Goal: Contribute content: Add original content to the website for others to see

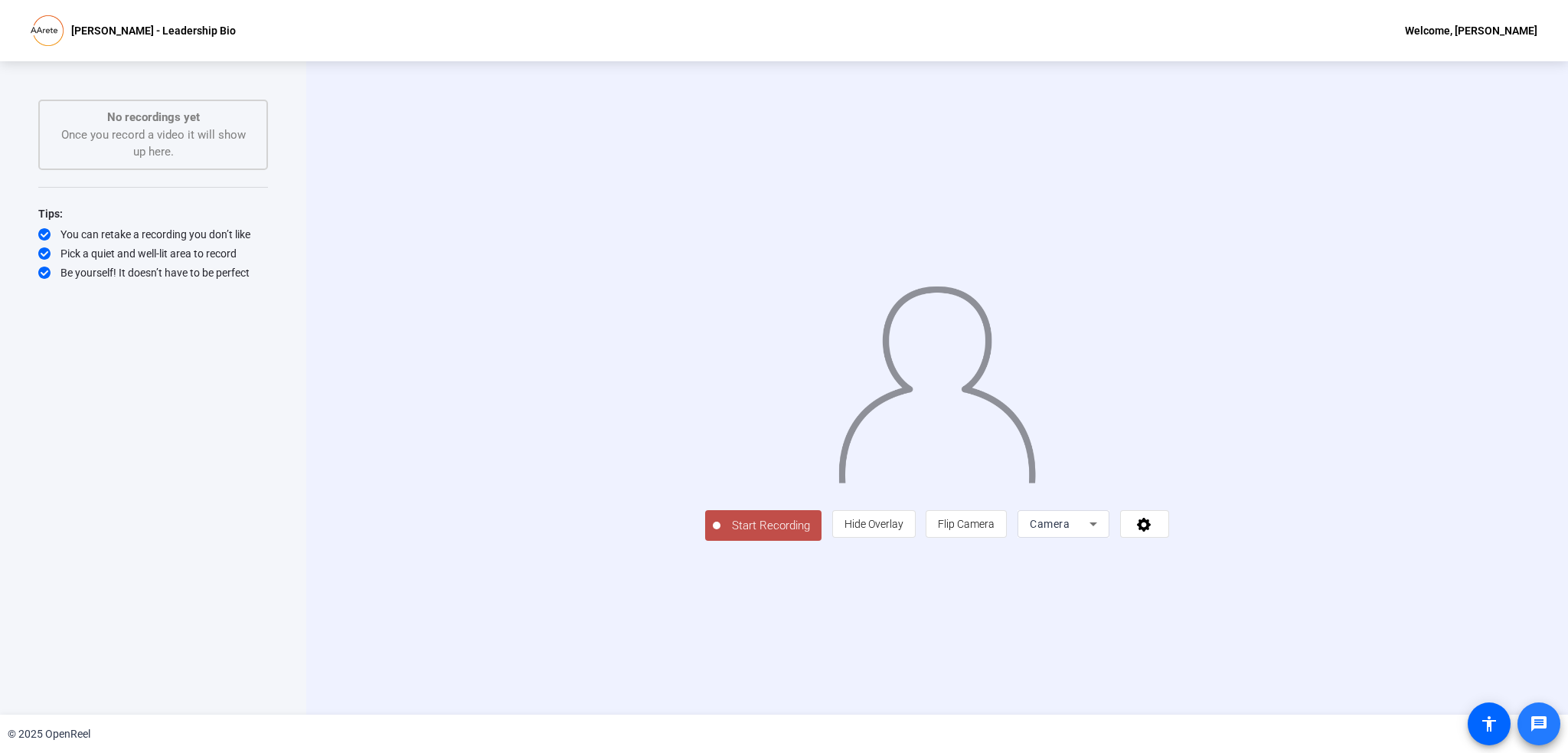
click at [1543, 717] on mat-icon "message" at bounding box center [1539, 724] width 19 height 19
click at [1153, 532] on icon at bounding box center [1144, 524] width 18 height 16
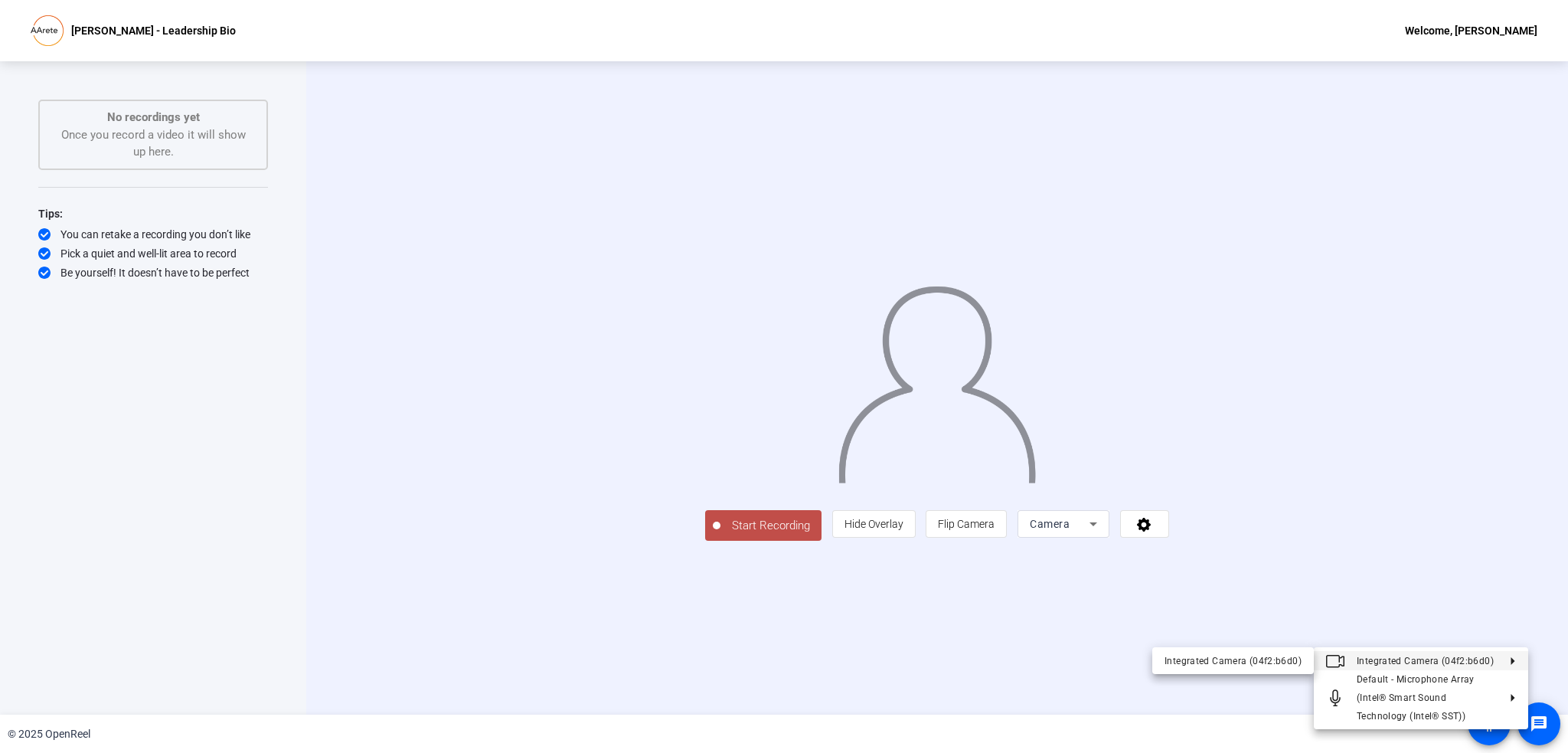
click at [1474, 525] on div at bounding box center [784, 376] width 1568 height 753
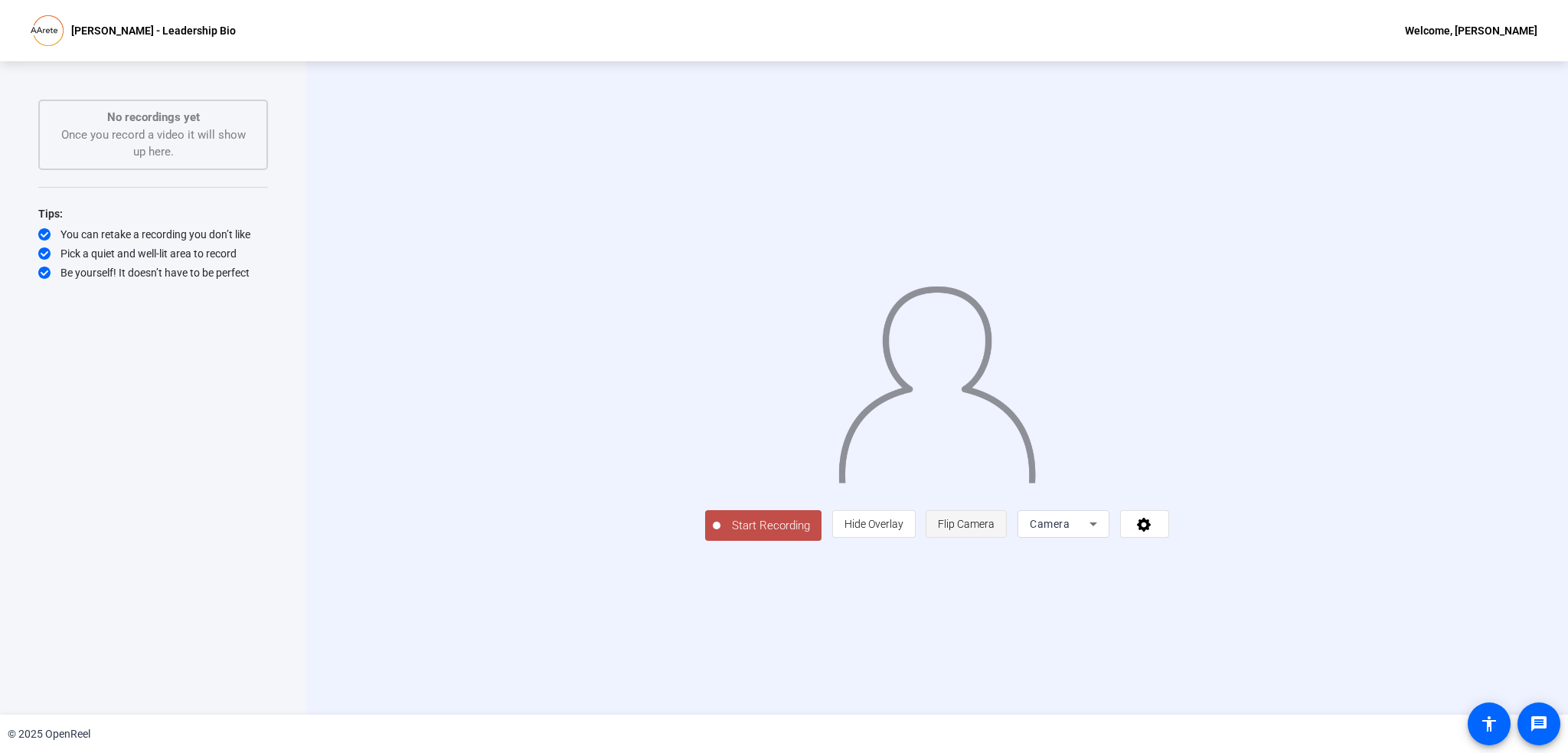
click at [995, 538] on span "Flip Camera" at bounding box center [966, 524] width 56 height 29
click at [721, 535] on span "Start Recording" at bounding box center [771, 526] width 101 height 18
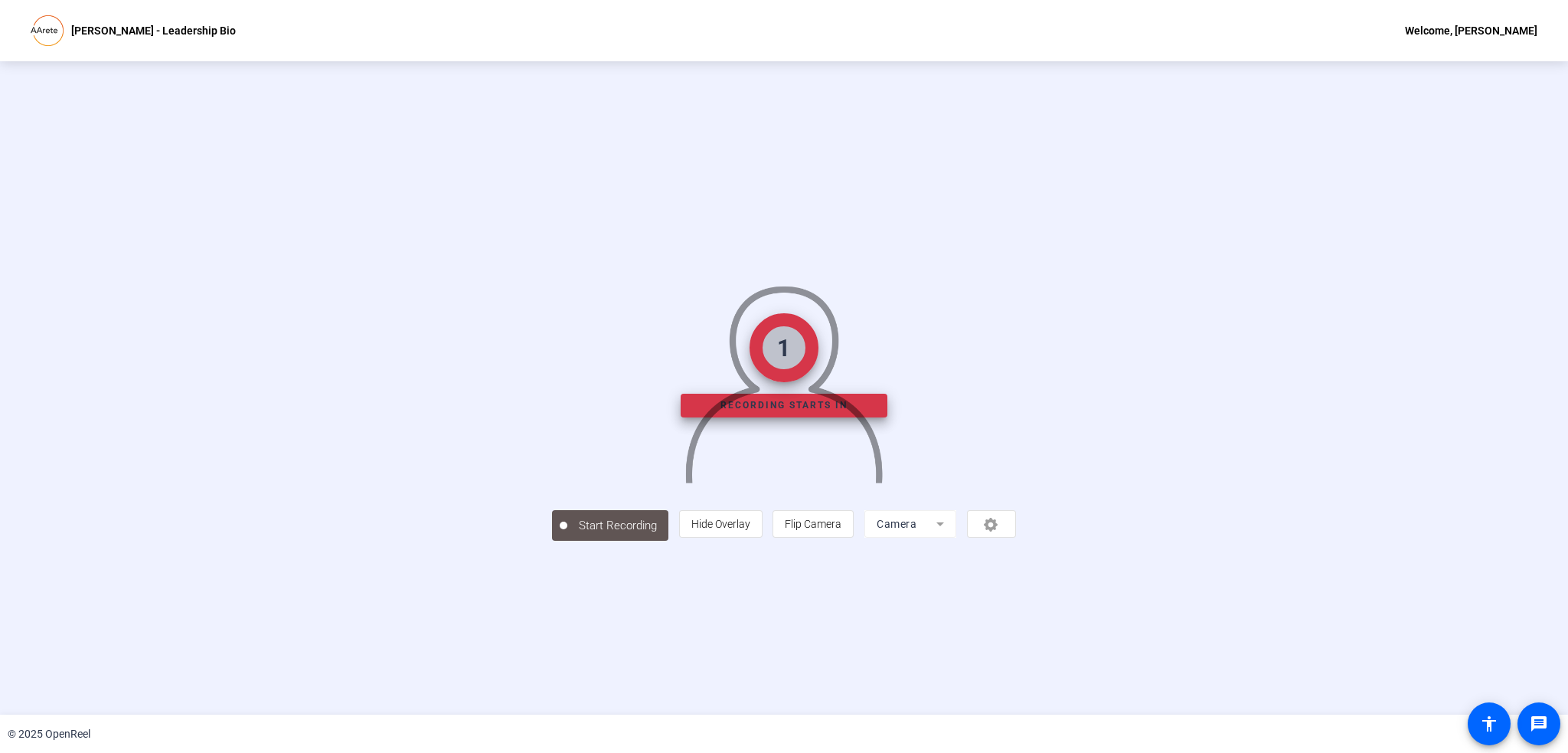
click at [1016, 538] on div "person Hide Overlay flip Flip Camera Camera" at bounding box center [847, 524] width 337 height 28
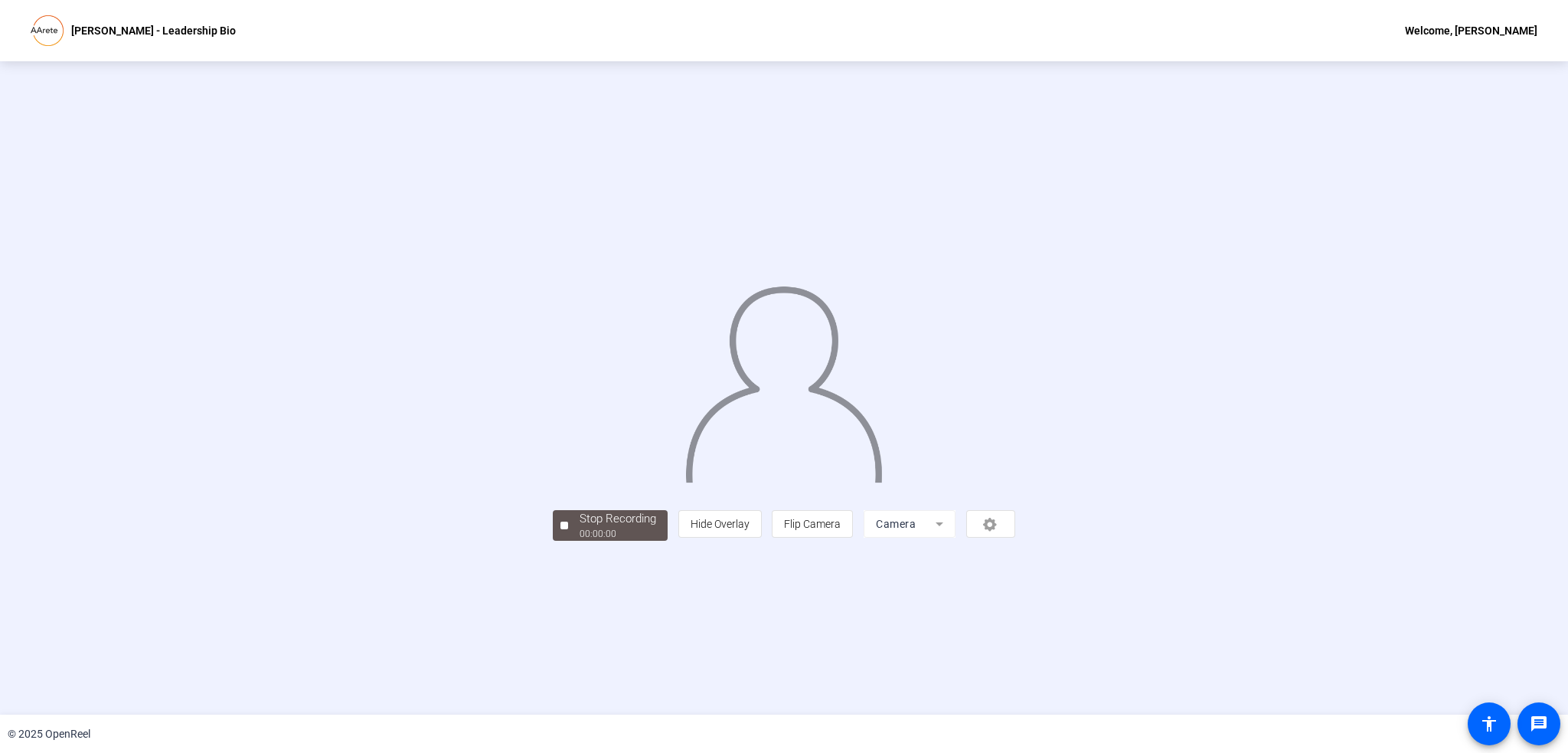
click at [1281, 541] on div "Stop Recording 00:00:00 person Hide Overlay flip Flip Camera Camera" at bounding box center [784, 388] width 1333 height 305
click at [818, 664] on div "Stop Recording 00:00:00 person Hide Overlay flip Flip Camera Camera" at bounding box center [784, 388] width 1568 height 653
click at [749, 530] on span "Hide Overlay" at bounding box center [720, 524] width 59 height 12
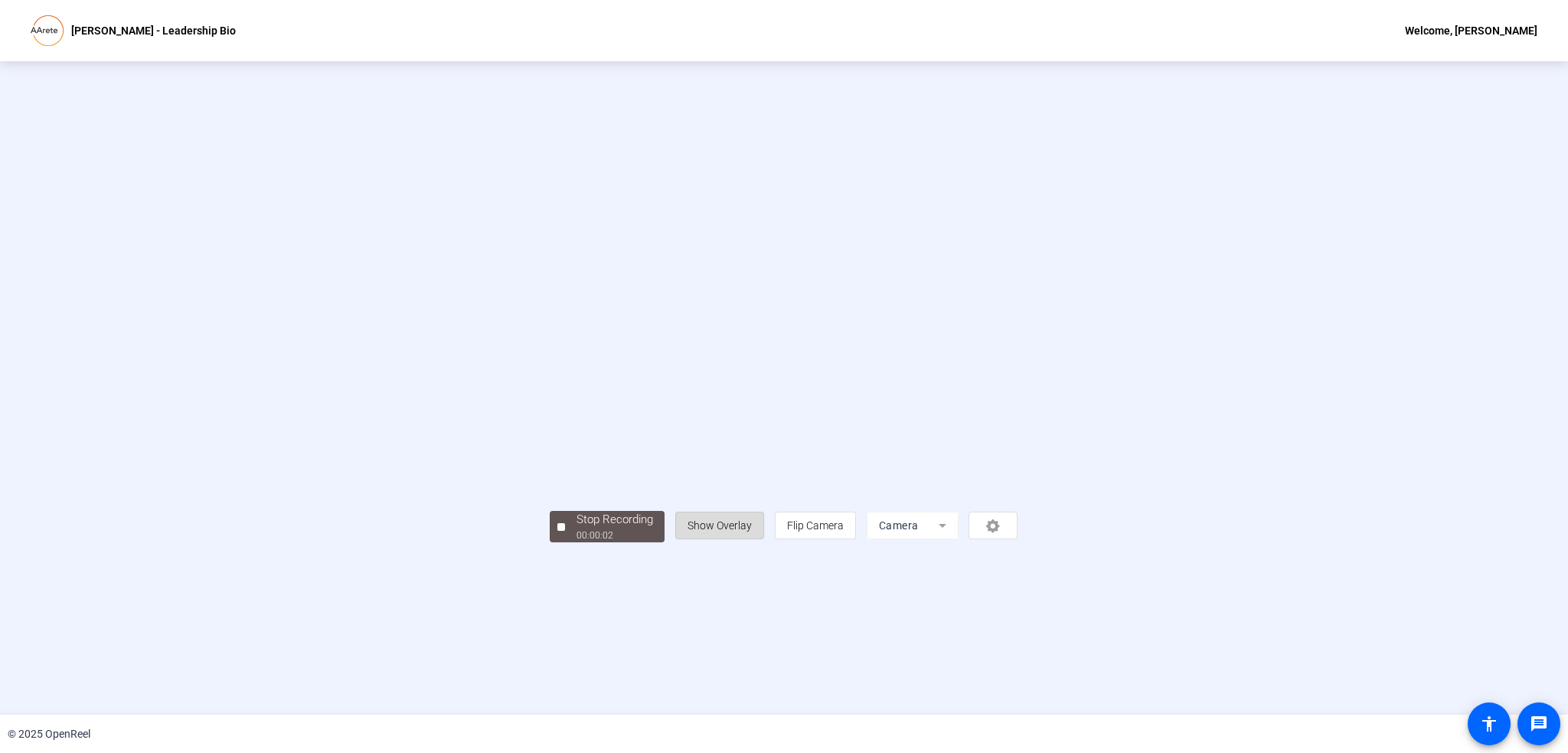
click at [752, 532] on span "Show Overlay" at bounding box center [719, 525] width 64 height 12
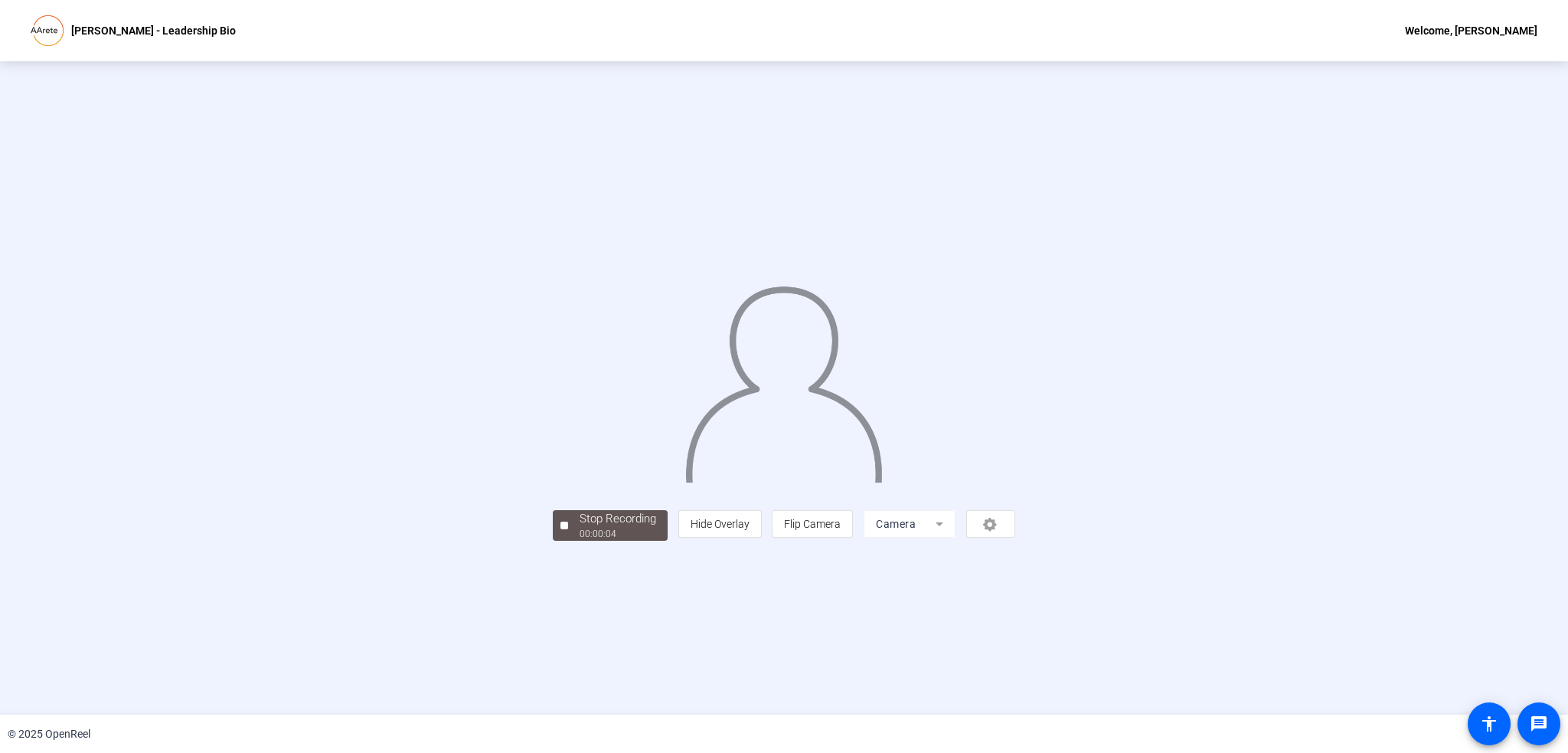
click at [956, 538] on mat-form-field "Camera" at bounding box center [909, 524] width 92 height 28
click at [1015, 538] on div "person Hide Overlay flip Flip Camera Camera" at bounding box center [846, 524] width 337 height 28
click at [1323, 427] on div "Stop Recording 00:00:06 person Hide Overlay flip Flip Camera Camera" at bounding box center [784, 388] width 1333 height 305
click at [837, 274] on img at bounding box center [784, 378] width 200 height 208
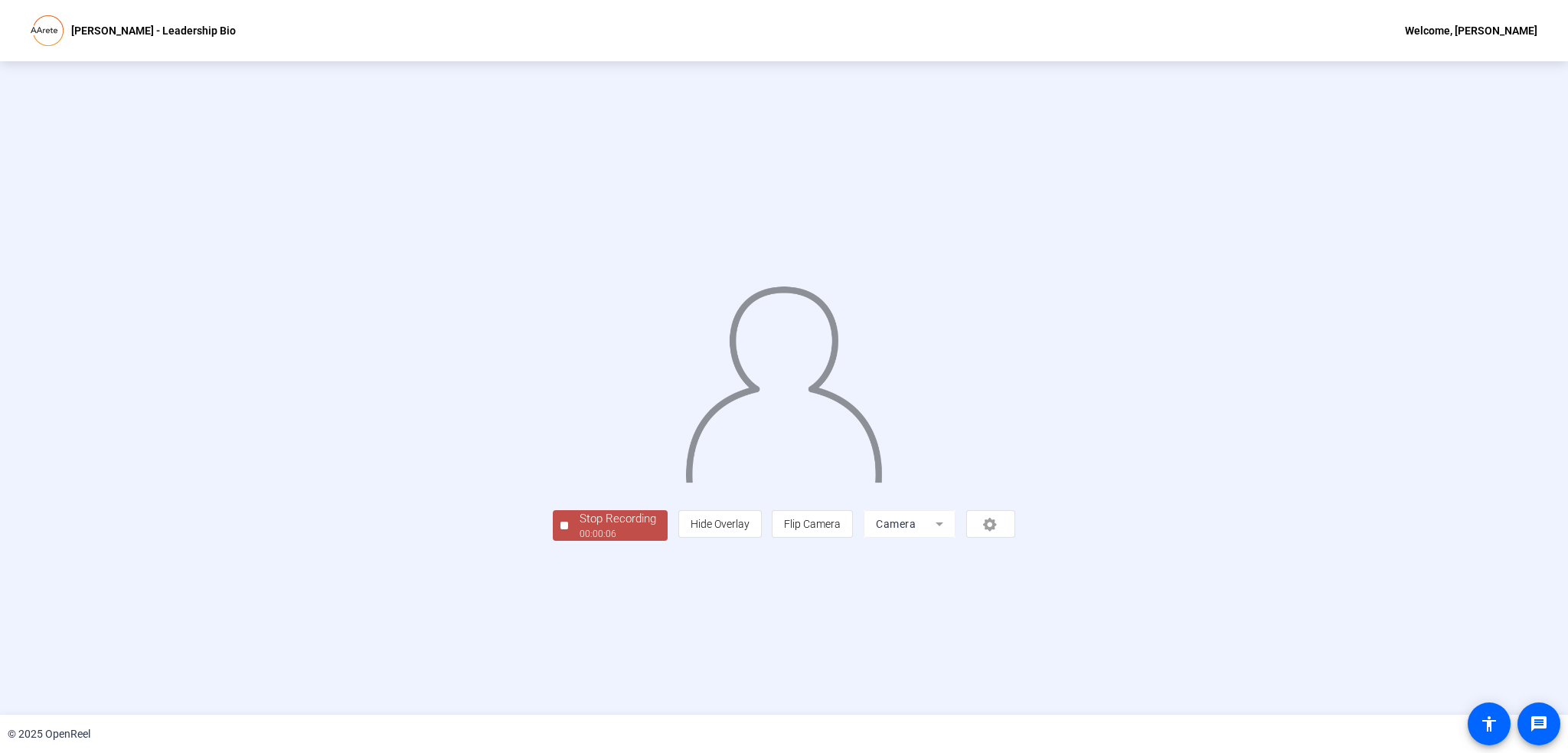
click at [837, 274] on img at bounding box center [784, 378] width 200 height 208
click at [732, 331] on img at bounding box center [784, 378] width 200 height 208
click at [580, 528] on div "Stop Recording" at bounding box center [618, 519] width 77 height 18
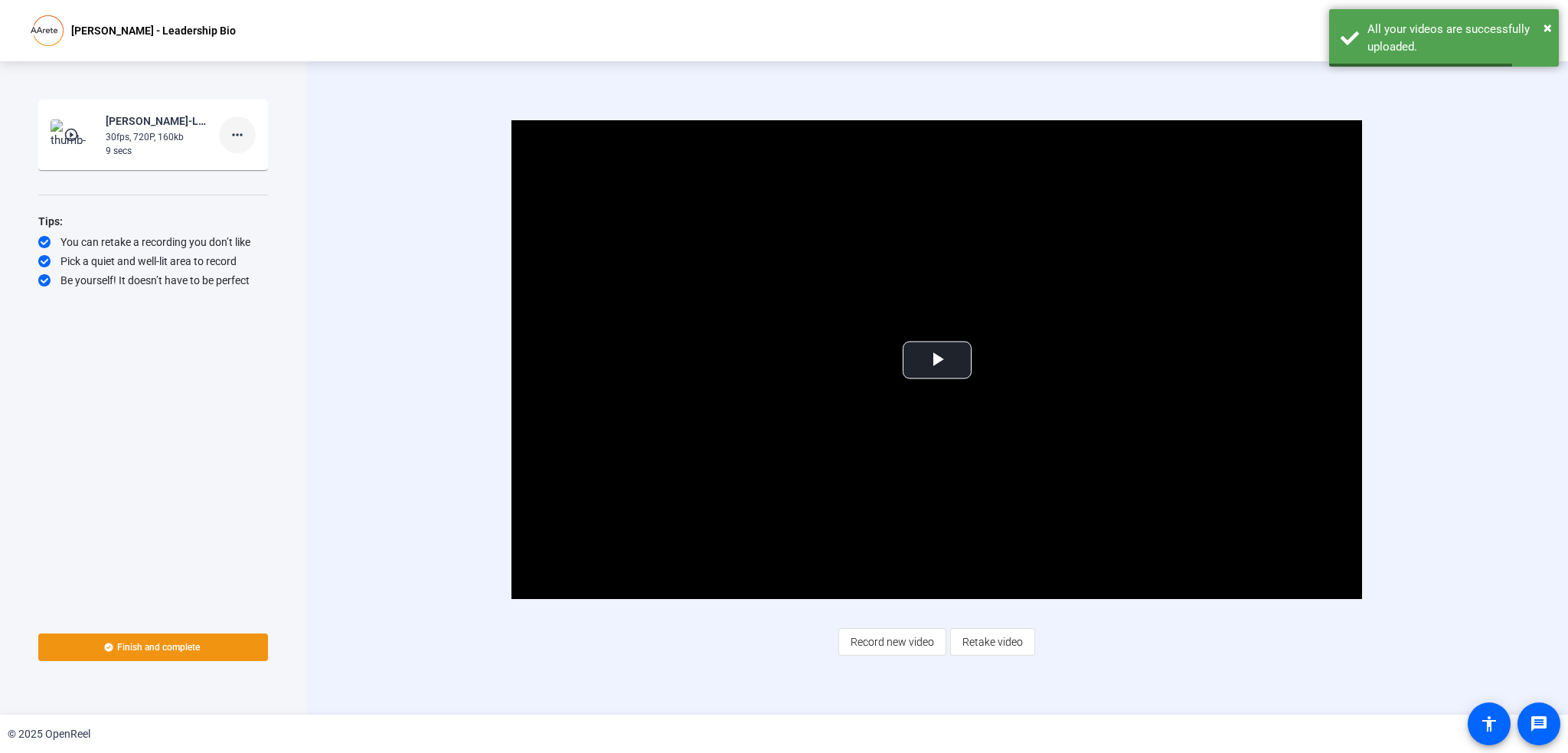
click at [229, 131] on mat-icon "more_horiz" at bounding box center [238, 135] width 19 height 19
click at [254, 163] on span "Delete clip" at bounding box center [261, 167] width 61 height 19
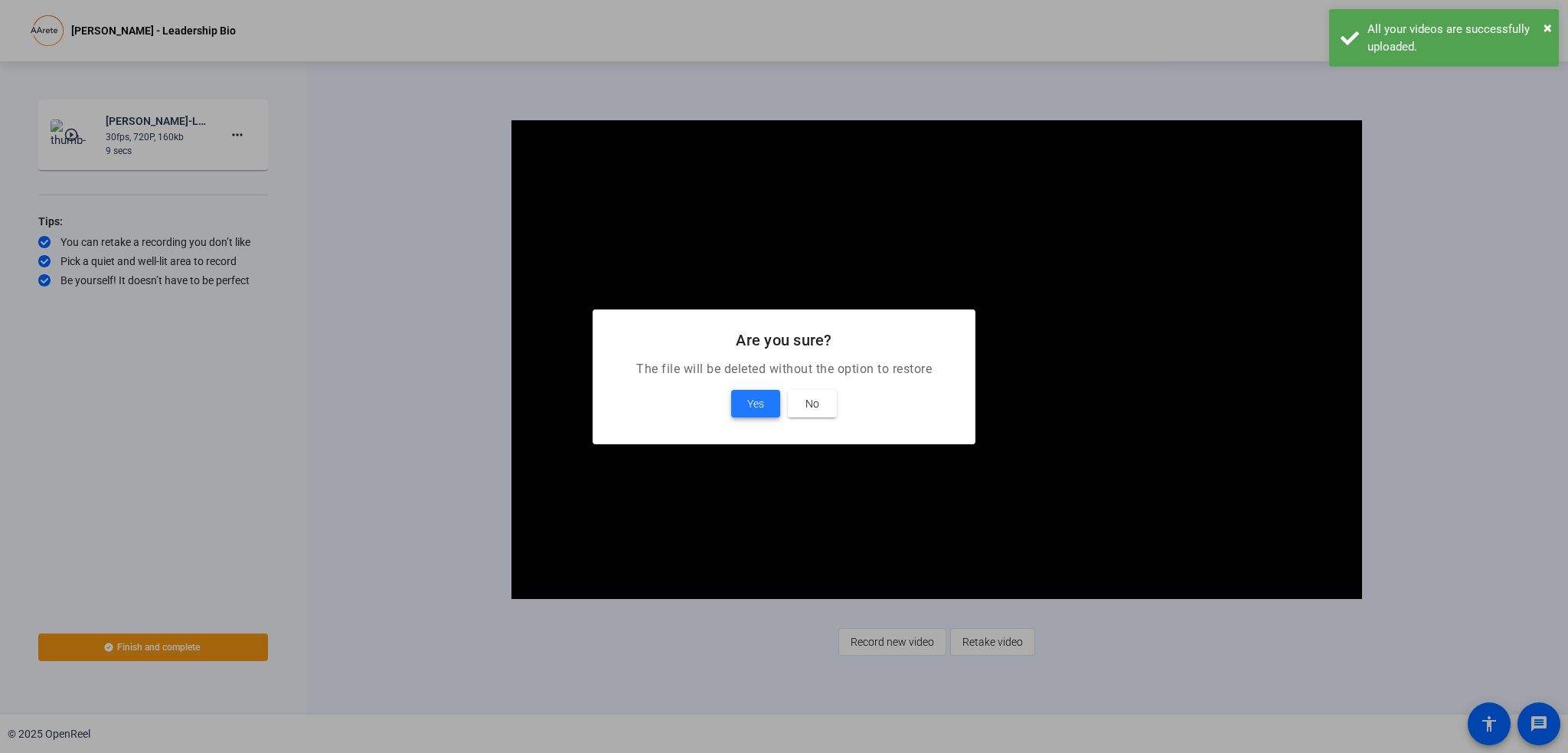
click at [754, 402] on span "Yes" at bounding box center [756, 403] width 17 height 19
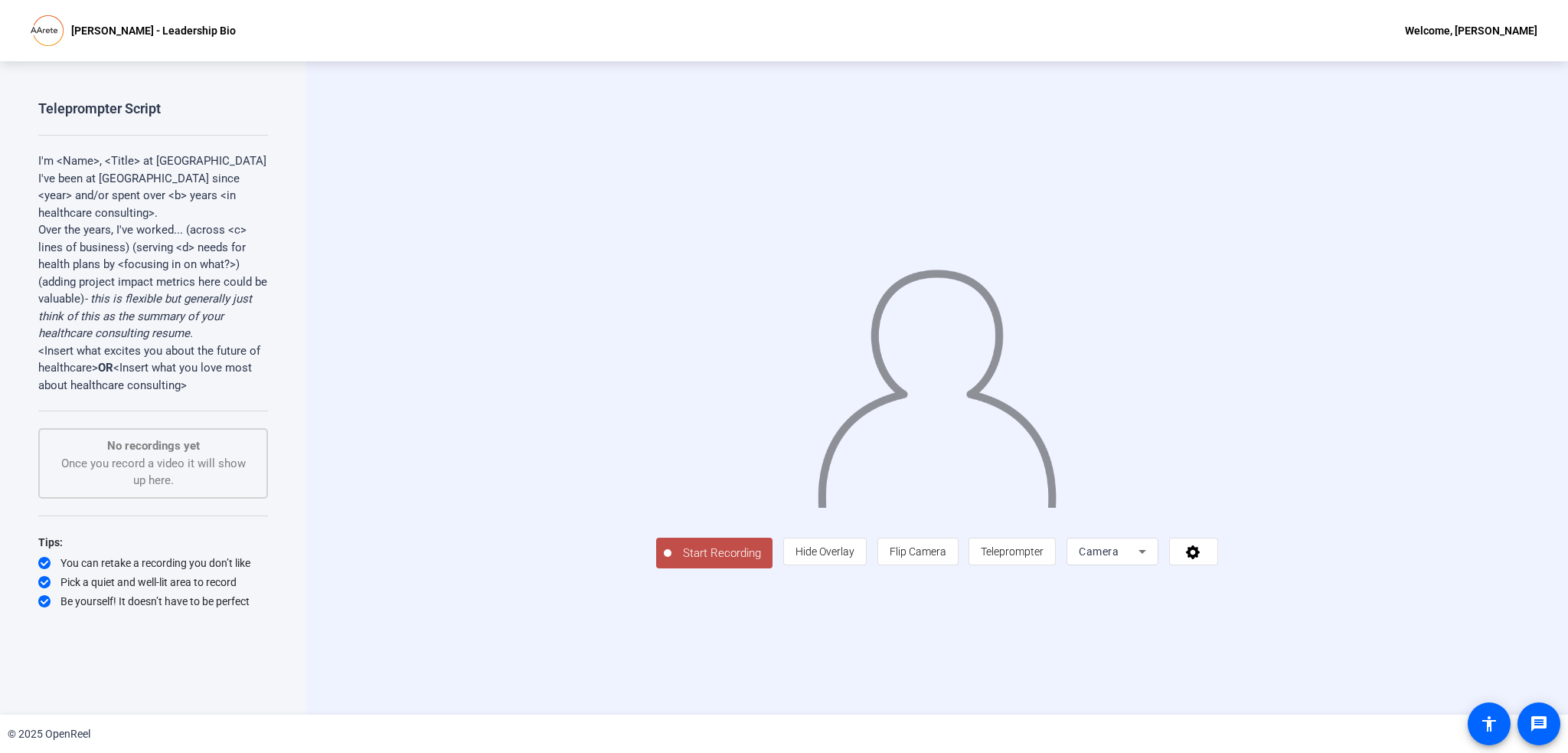
click at [141, 197] on p "I've been at [GEOGRAPHIC_DATA] since <year> and/or spent over <b> years <in hea…" at bounding box center [153, 196] width 229 height 52
click at [108, 131] on div "Teleprompter Script I'm <Name>, <Title> at [GEOGRAPHIC_DATA] I've been at [GEOG…" at bounding box center [153, 372] width 229 height 545
click at [163, 461] on div "No recordings yet Once you record a video it will show up here." at bounding box center [153, 464] width 196 height 52
